Goal: Transaction & Acquisition: Purchase product/service

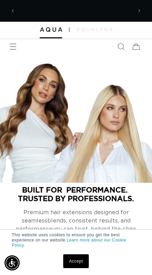
scroll to position [0, 114]
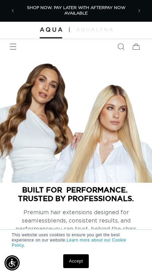
click at [86, 260] on link "Accept" at bounding box center [76, 261] width 26 height 14
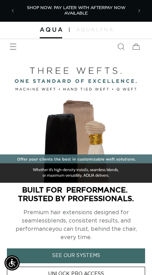
click at [13, 46] on icon "Menu" at bounding box center [13, 46] width 7 height 7
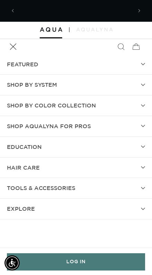
scroll to position [0, 228]
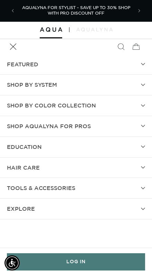
click at [103, 260] on link "LOG IN" at bounding box center [76, 261] width 138 height 17
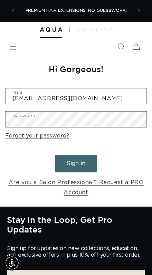
type input "duehrskii@icloud.com"
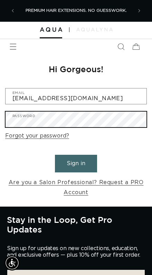
click at [76, 162] on button "Sign in" at bounding box center [76, 164] width 42 height 18
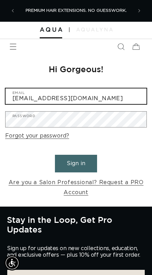
click at [76, 162] on button "Sign in" at bounding box center [76, 164] width 42 height 18
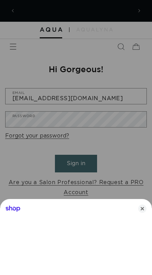
click at [95, 167] on div at bounding box center [76, 137] width 152 height 275
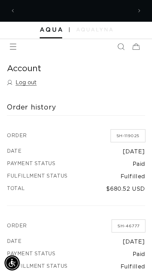
scroll to position [0, 114]
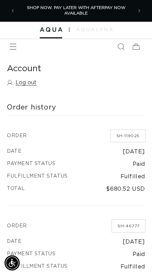
click at [11, 47] on icon "Menu" at bounding box center [13, 46] width 7 height 7
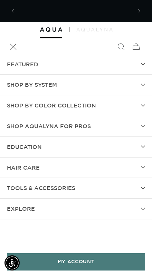
scroll to position [0, 0]
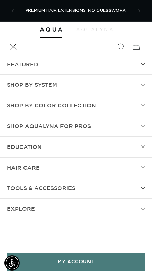
click at [141, 90] on summary "SHOP BY SYSTEM" at bounding box center [76, 85] width 152 height 20
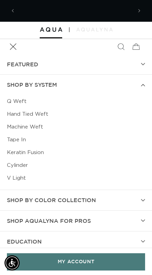
scroll to position [0, 114]
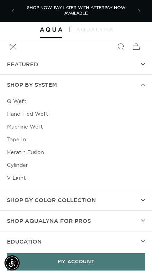
click at [16, 113] on link "Hand Tied Weft" at bounding box center [76, 114] width 138 height 13
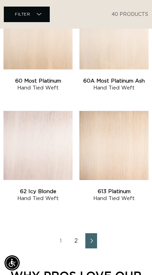
scroll to position [1178, 0]
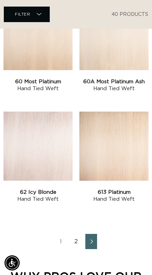
click at [90, 244] on span "Next page" at bounding box center [91, 241] width 4 height 8
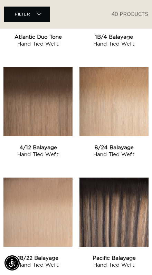
scroll to position [520, 0]
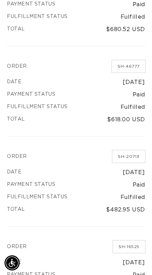
scroll to position [107, 0]
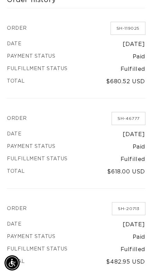
click at [133, 204] on link "SH-20713" at bounding box center [128, 208] width 33 height 12
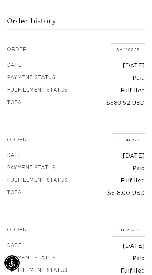
scroll to position [99, 0]
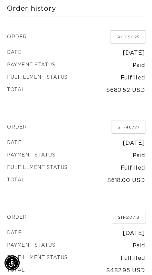
click at [135, 215] on link "SH-20713" at bounding box center [128, 217] width 33 height 12
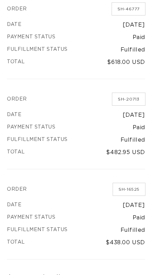
scroll to position [231, 0]
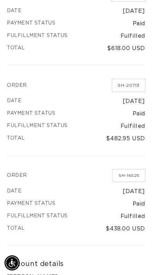
click at [139, 176] on link "SH-16525" at bounding box center [129, 175] width 32 height 12
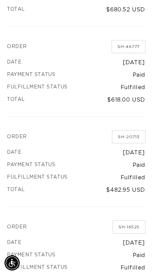
scroll to position [0, 114]
click at [137, 137] on link "SH-20713" at bounding box center [128, 137] width 33 height 12
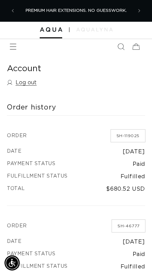
scroll to position [0, 114]
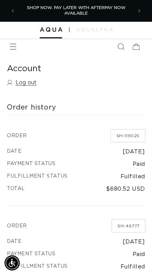
click at [135, 226] on link "SH-46777" at bounding box center [128, 226] width 33 height 12
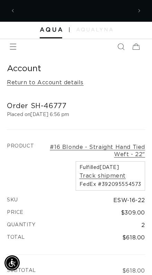
scroll to position [0, 114]
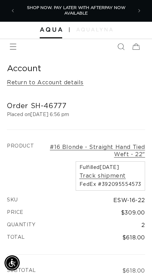
click at [12, 9] on icon "Previous announcement" at bounding box center [13, 10] width 2 height 7
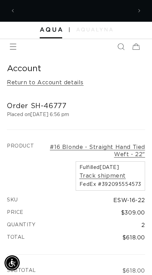
scroll to position [0, 0]
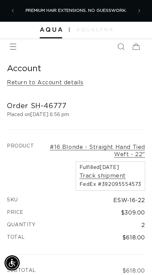
click at [135, 147] on link "#16 Blonde - Straight Hand Tied Weft - 22"" at bounding box center [93, 151] width 104 height 15
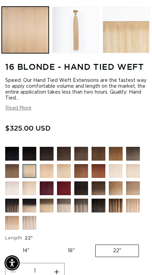
scroll to position [0, 134]
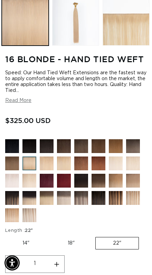
click at [78, 247] on label "18" Variant sold out or unavailable" at bounding box center [70, 243] width 41 height 12
click at [50, 236] on input "18" Variant sold out or unavailable" at bounding box center [50, 235] width 0 height 0
radio input "true"
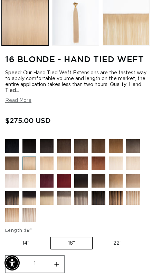
click at [125, 245] on label "22" Variant sold out or unavailable" at bounding box center [117, 243] width 43 height 12
click at [96, 236] on input "22" Variant sold out or unavailable" at bounding box center [96, 235] width 0 height 0
radio input "true"
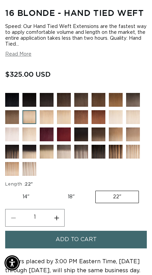
scroll to position [263, 0]
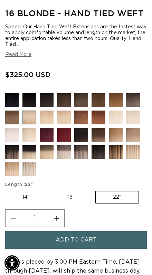
click at [134, 153] on img at bounding box center [138, 157] width 24 height 24
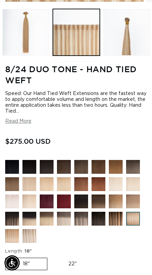
scroll to position [207, 0]
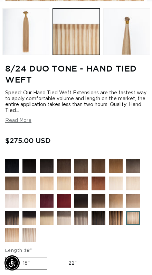
click at [13, 235] on img at bounding box center [17, 240] width 24 height 24
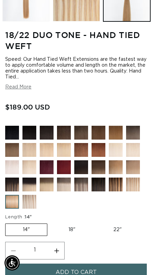
scroll to position [241, 0]
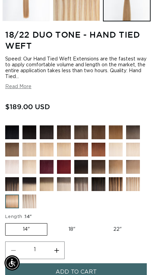
click at [74, 235] on label "18" Variant sold out or unavailable" at bounding box center [71, 229] width 41 height 12
click at [51, 222] on input "18" Variant sold out or unavailable" at bounding box center [51, 222] width 0 height 0
radio input "true"
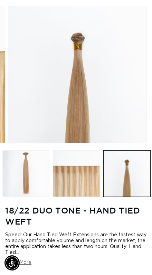
scroll to position [52, 0]
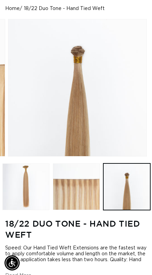
click at [97, 204] on button "Load image 3 in gallery view" at bounding box center [76, 186] width 47 height 47
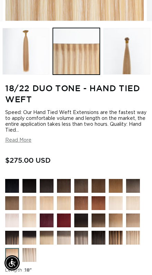
scroll to position [188, 0]
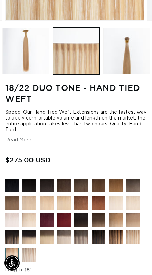
click at [137, 238] on img at bounding box center [138, 242] width 24 height 24
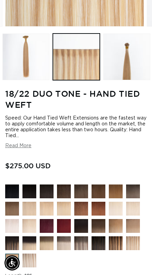
scroll to position [0, 134]
click at [116, 231] on img at bounding box center [121, 231] width 24 height 24
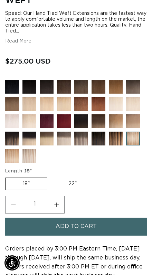
scroll to position [0, 268]
click at [113, 227] on button "Add to cart" at bounding box center [76, 227] width 142 height 18
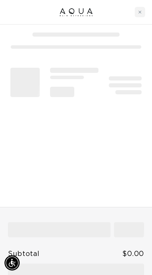
scroll to position [0, 0]
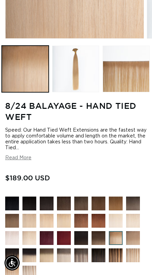
scroll to position [208, 0]
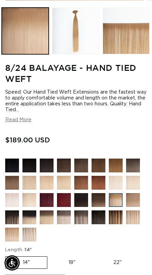
click at [29, 209] on img at bounding box center [34, 205] width 24 height 24
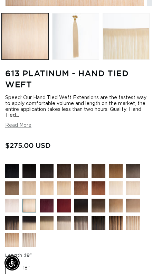
scroll to position [203, 0]
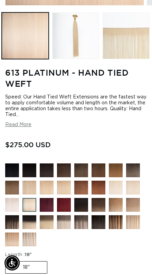
click at [45, 193] on img at bounding box center [52, 193] width 24 height 24
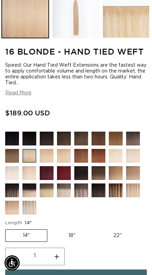
scroll to position [225, 0]
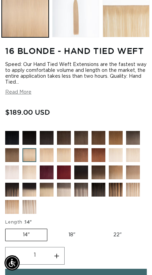
click at [78, 234] on label "18" Variant sold out or unavailable" at bounding box center [71, 235] width 41 height 12
click at [51, 228] on input "18" Variant sold out or unavailable" at bounding box center [51, 227] width 0 height 0
radio input "true"
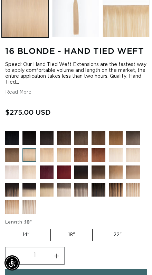
click at [109, 274] on button "Add to cart" at bounding box center [76, 278] width 142 height 18
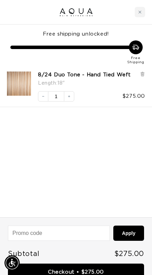
scroll to position [0, 268]
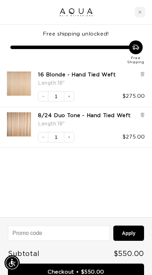
click at [115, 272] on link "Checkout • $550.00" at bounding box center [76, 272] width 136 height 18
